Goal: Check status: Check status

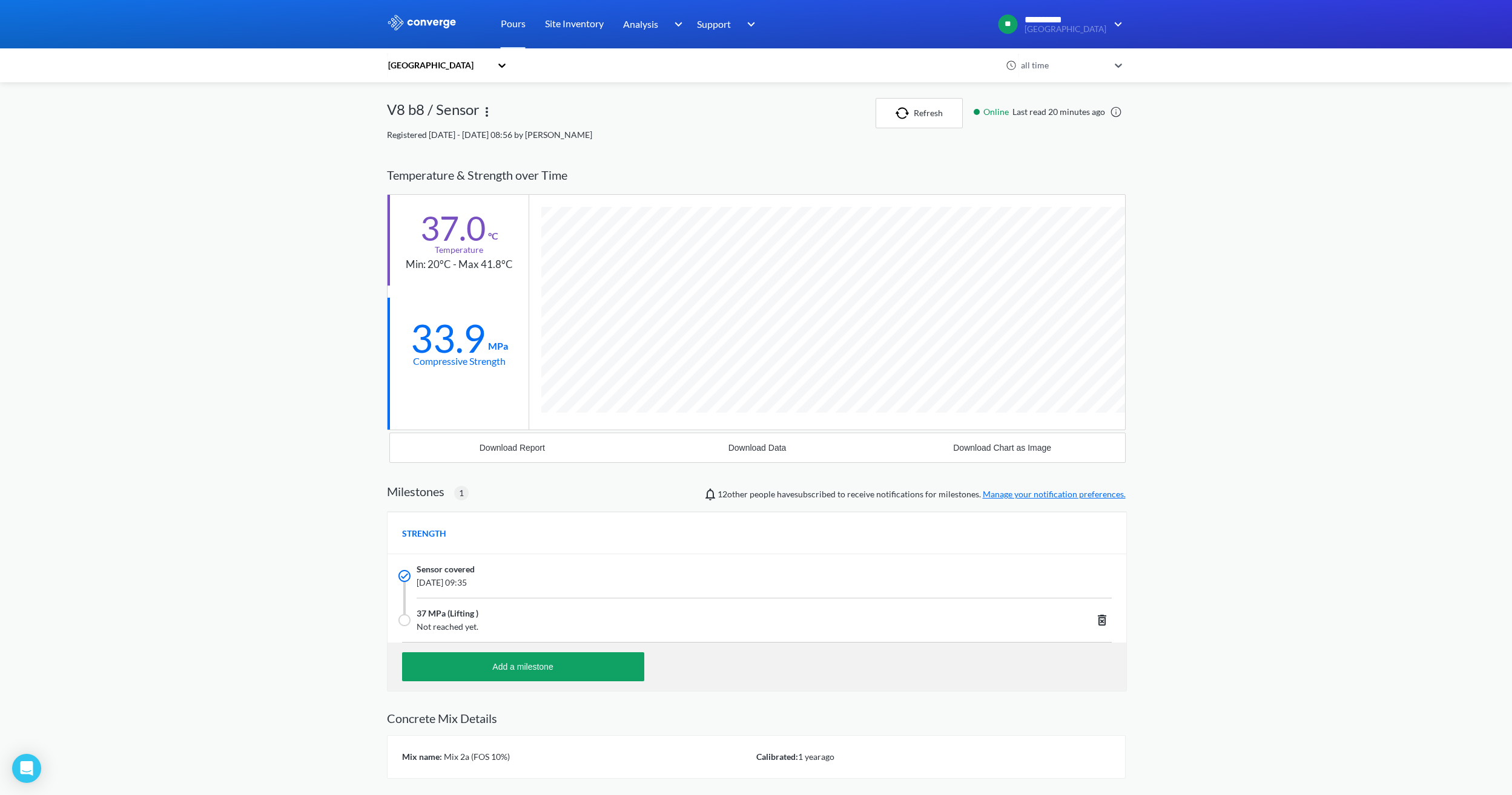
scroll to position [774, 739]
click at [927, 122] on button "Refresh" at bounding box center [919, 112] width 88 height 30
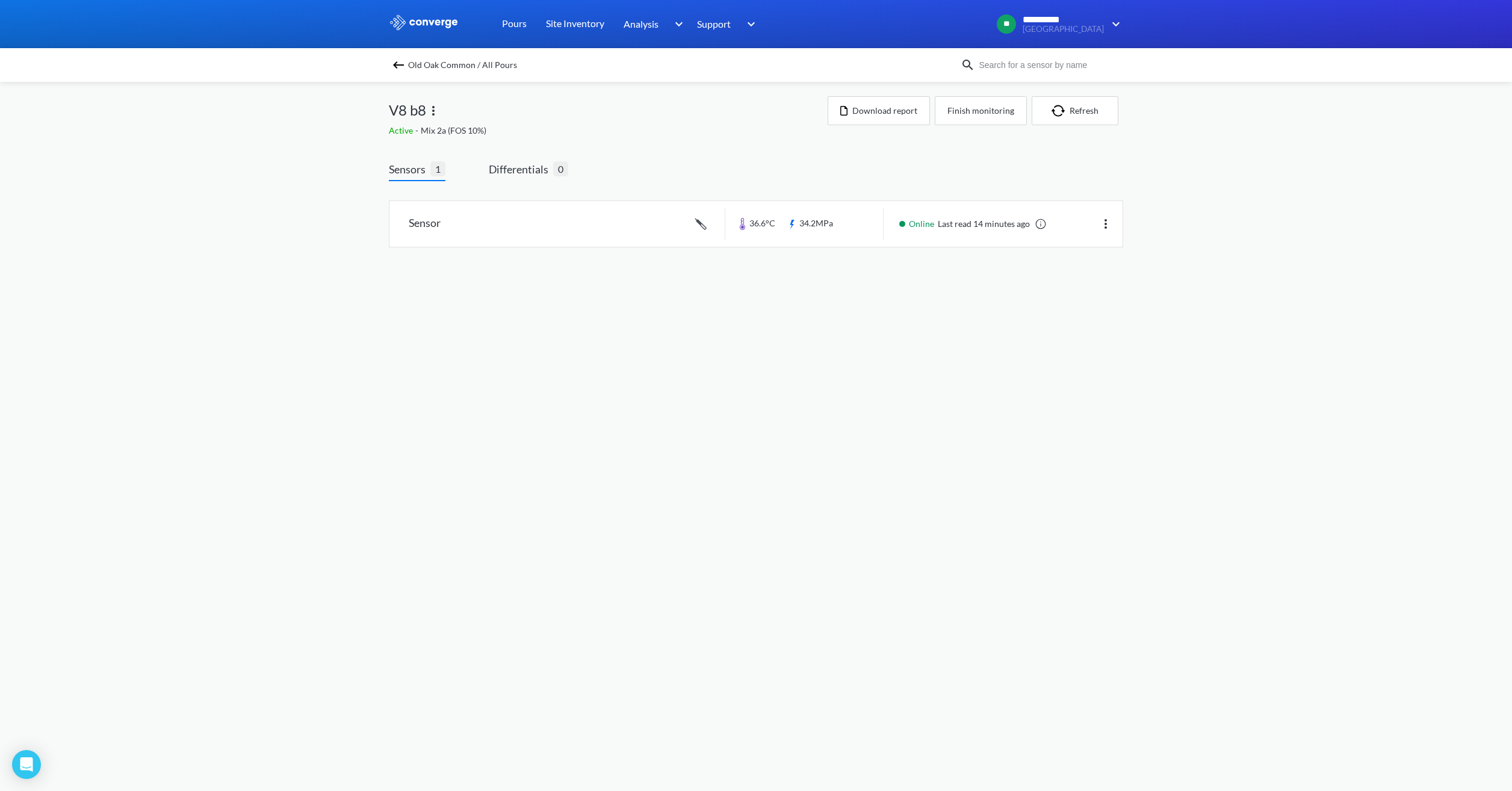
click at [406, 61] on div "Old Oak Common / All Pours" at bounding box center [675, 65] width 571 height 17
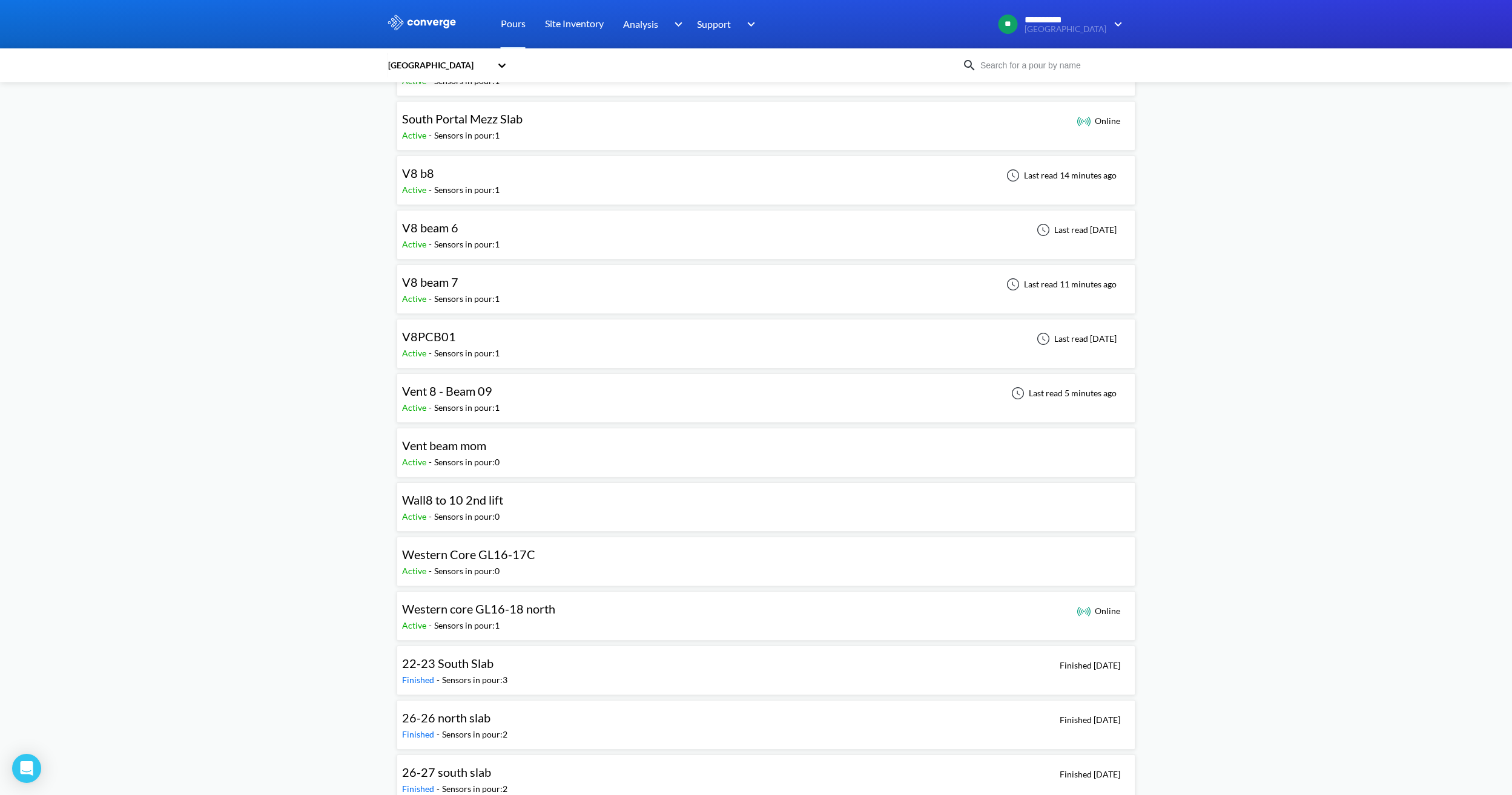
scroll to position [1029, 0]
click at [494, 404] on div "Sensors in pour: 1" at bounding box center [467, 407] width 65 height 14
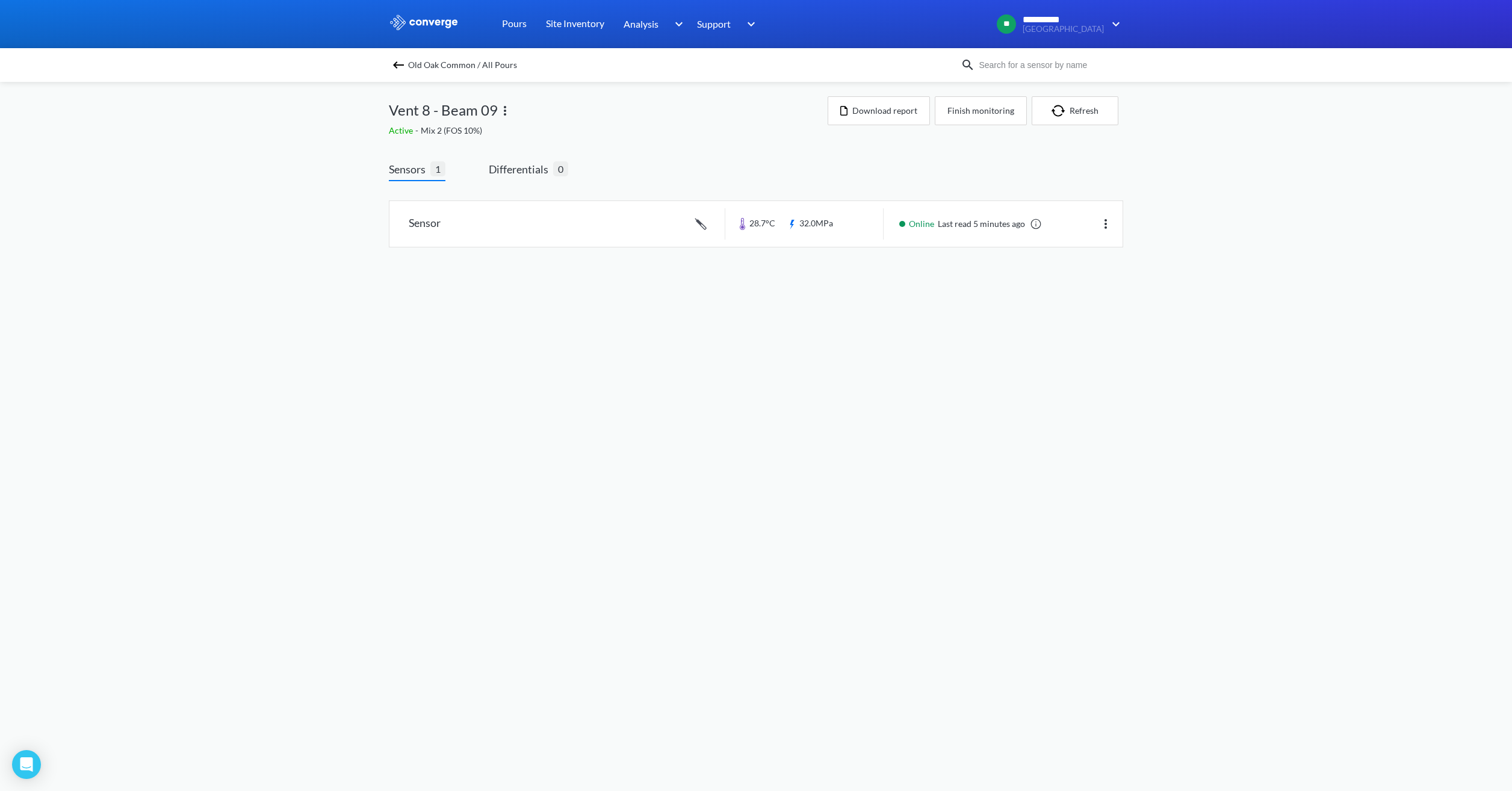
click at [396, 63] on img at bounding box center [398, 65] width 14 height 15
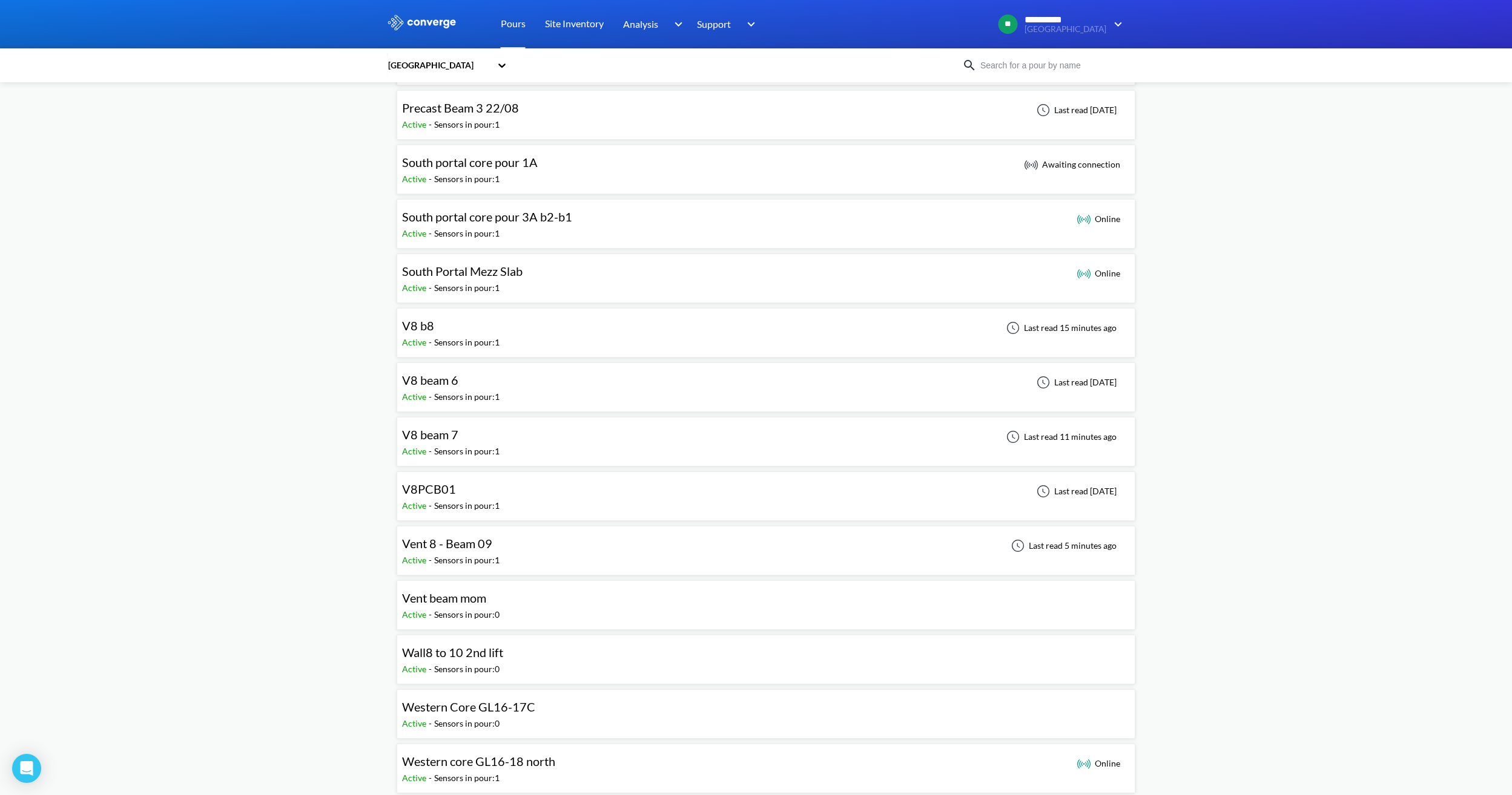
scroll to position [907, 0]
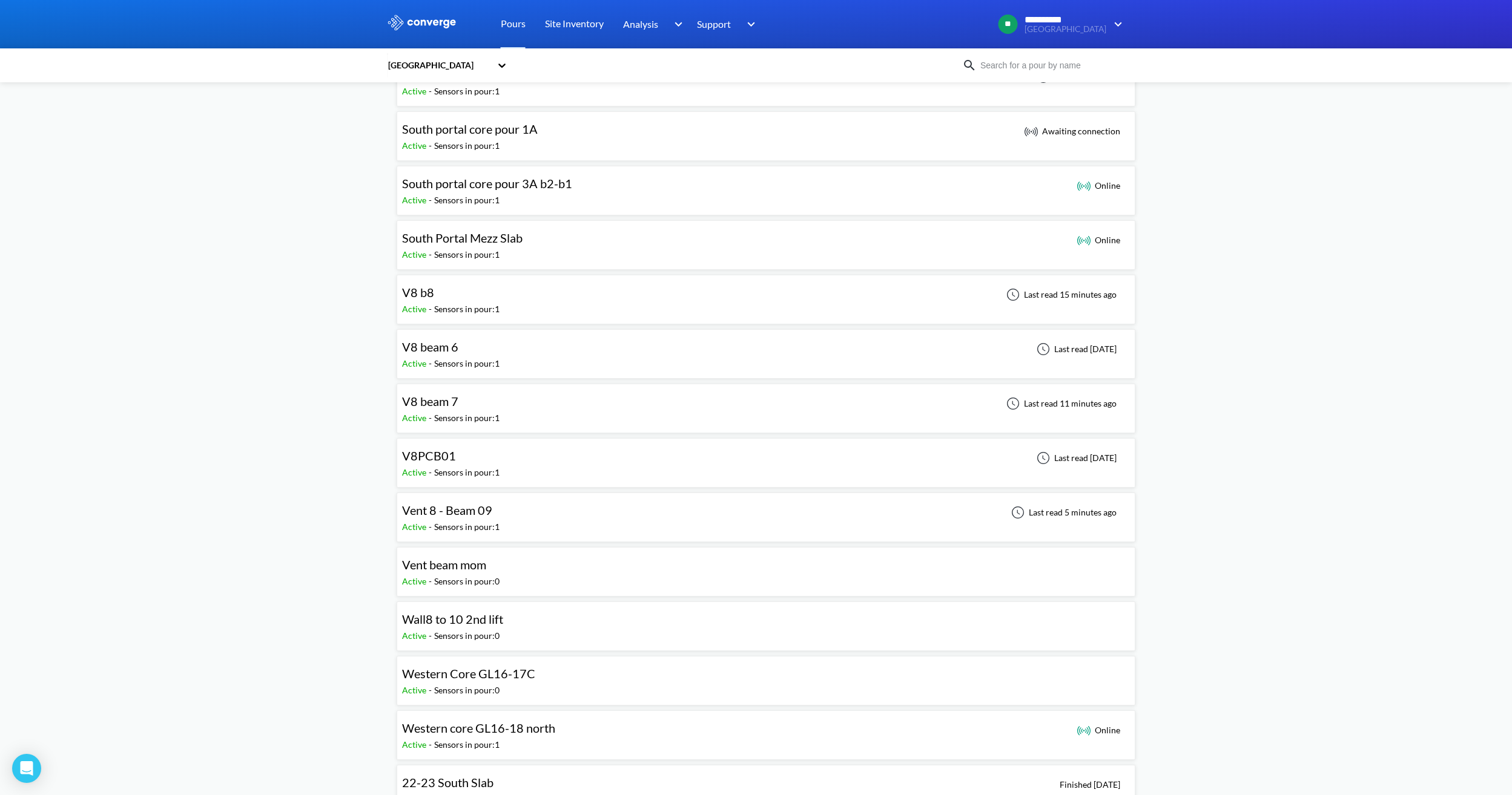
click at [484, 413] on div "Sensors in pour: 1" at bounding box center [467, 419] width 65 height 14
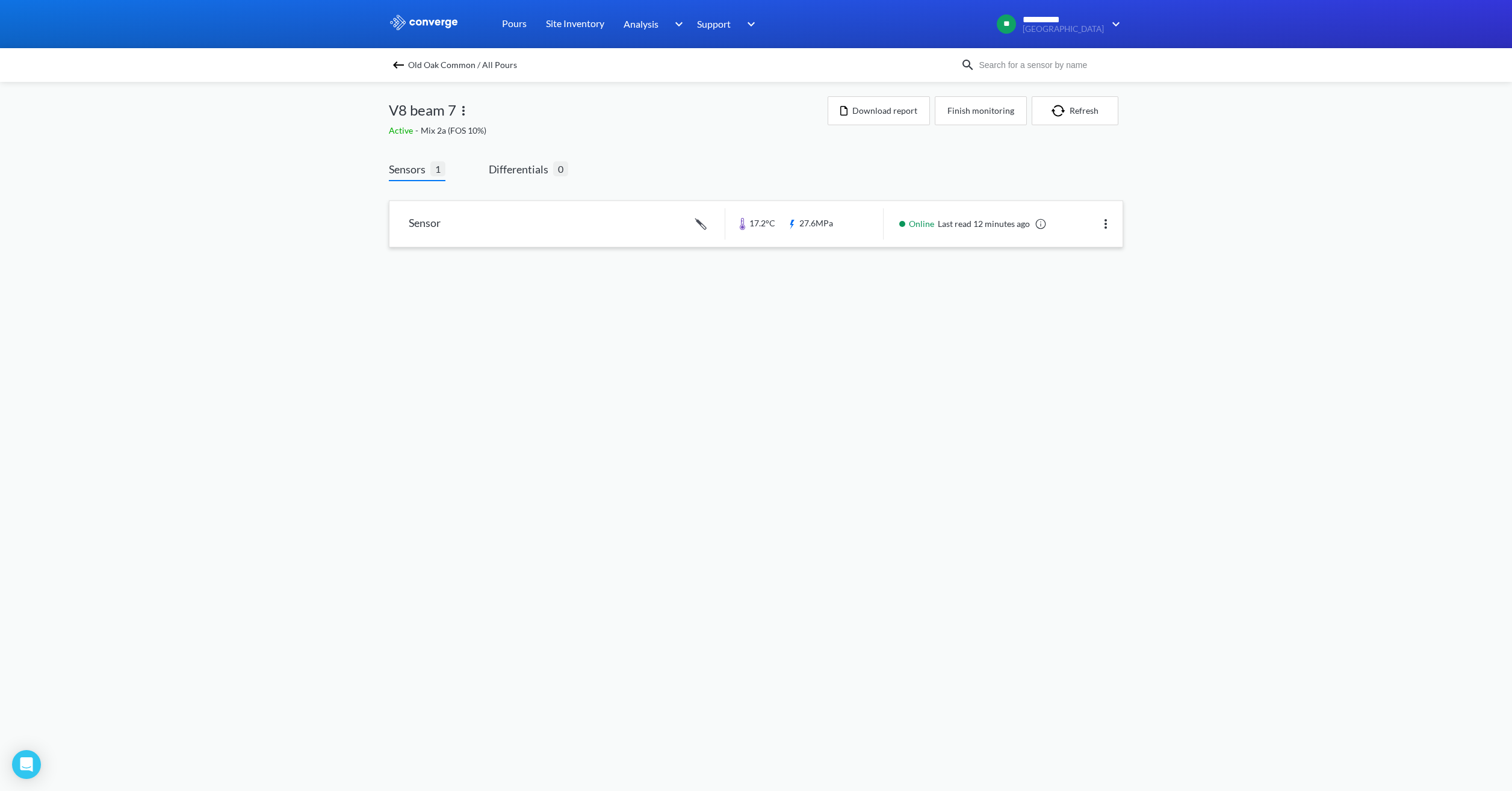
click at [825, 238] on link at bounding box center [756, 224] width 733 height 46
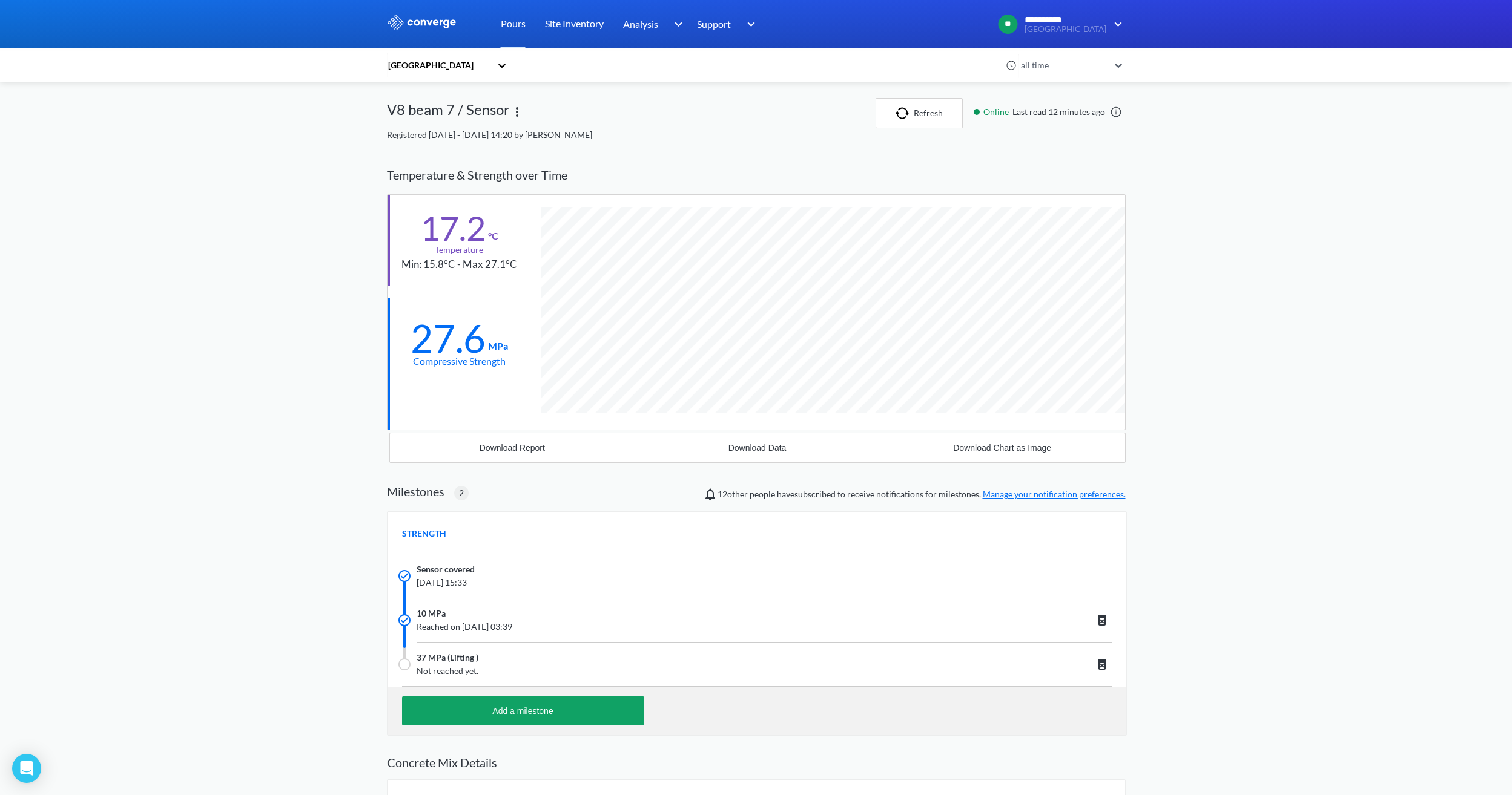
scroll to position [818, 739]
click at [921, 125] on button "Refresh" at bounding box center [919, 112] width 88 height 30
